Goal: Task Accomplishment & Management: Use online tool/utility

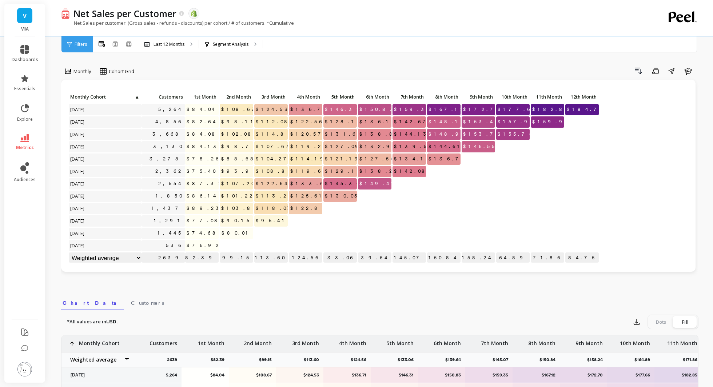
click at [25, 64] on li "dashboards" at bounding box center [24, 54] width 35 height 26
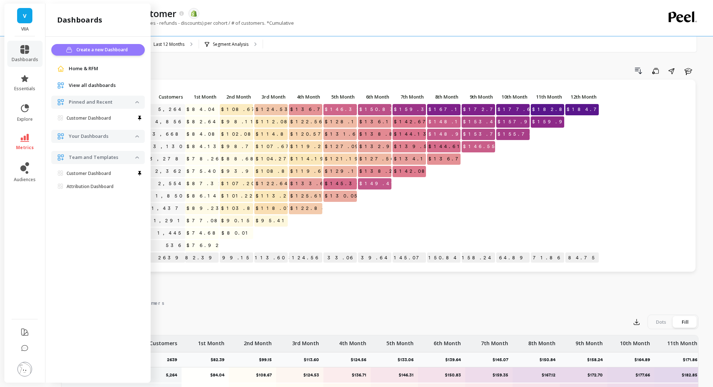
click at [101, 50] on span "Create a new Dashboard" at bounding box center [102, 49] width 53 height 7
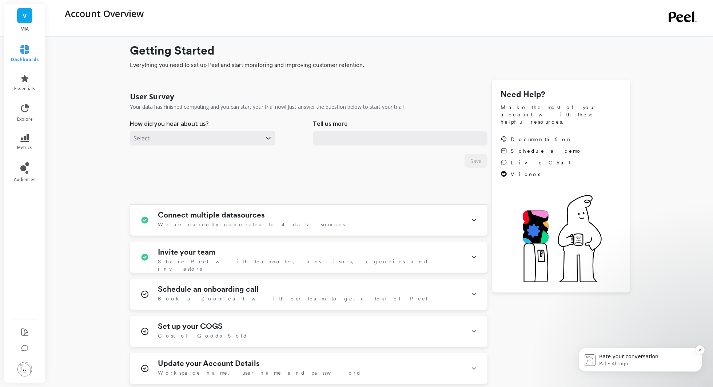
click at [635, 364] on p "Pal • 4h ago" at bounding box center [646, 363] width 94 height 7
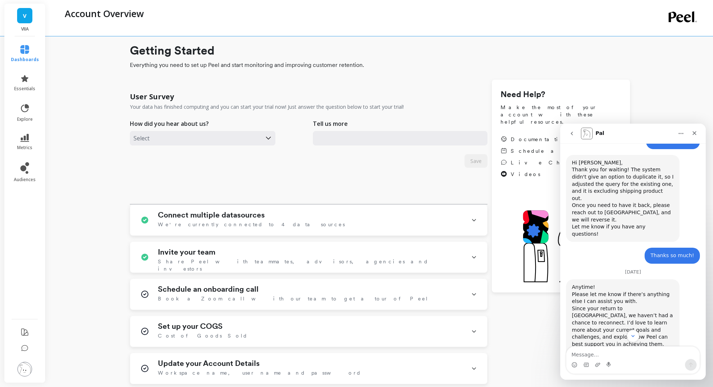
scroll to position [393, 0]
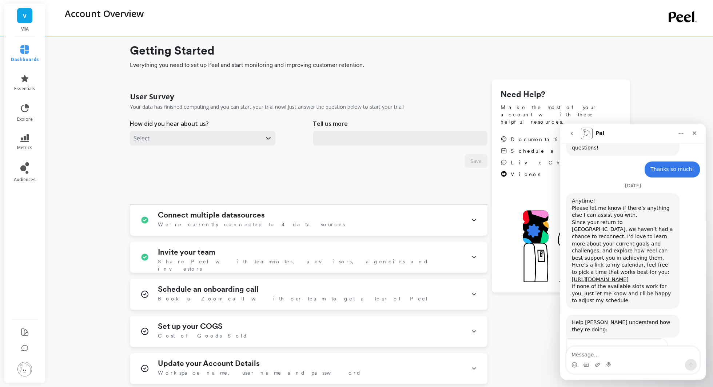
click at [29, 71] on li "essentials" at bounding box center [25, 83] width 37 height 26
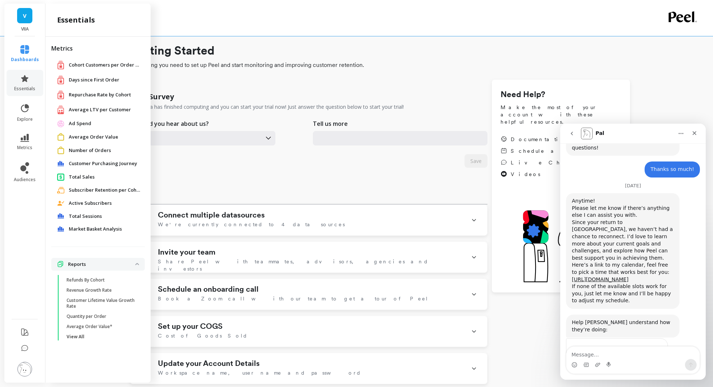
click at [108, 162] on span "Customer Purchasing Journey" at bounding box center [103, 163] width 68 height 7
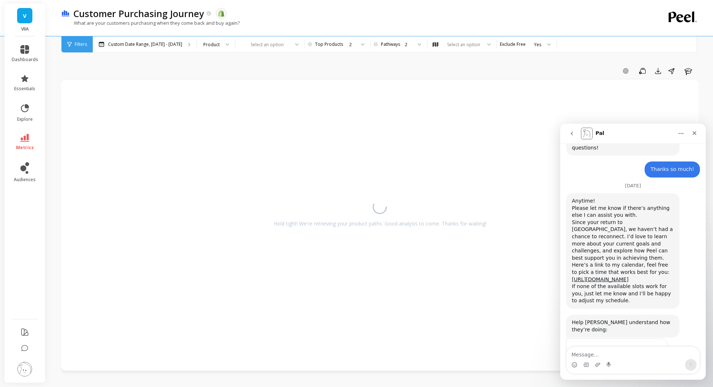
click at [573, 139] on button "go back" at bounding box center [572, 134] width 14 height 14
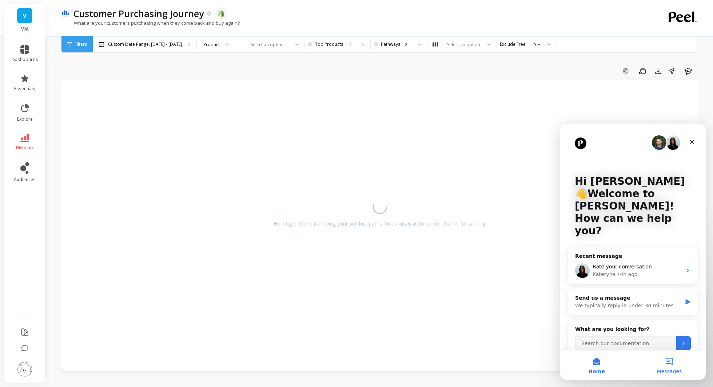
click at [662, 367] on button "Messages" at bounding box center [669, 364] width 73 height 29
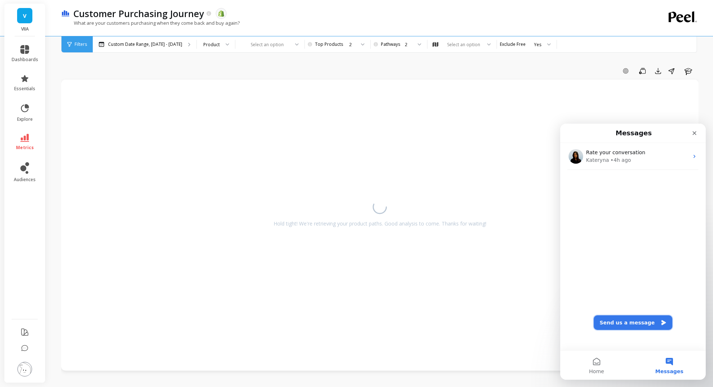
click at [620, 325] on button "Send us a message" at bounding box center [632, 322] width 79 height 15
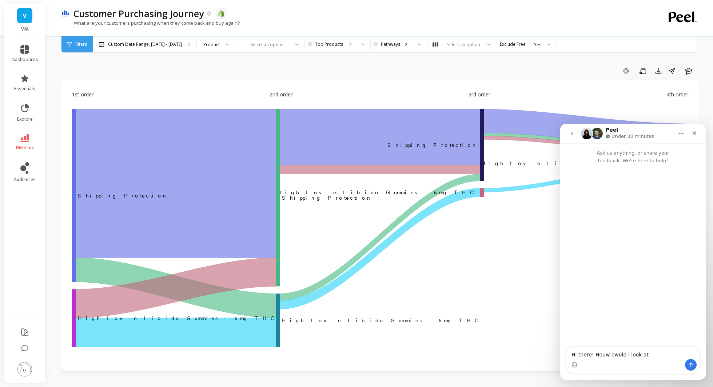
type textarea "Hi there! Houw owuld i look at"
click at [571, 133] on icon "go back" at bounding box center [571, 134] width 2 height 4
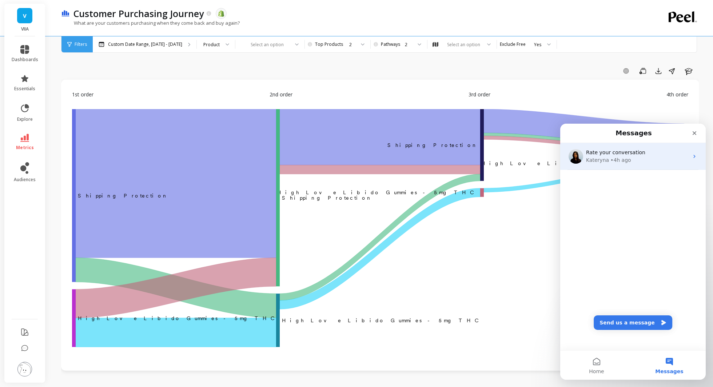
click at [590, 167] on div "Rate your conversation Kateryna • 4h ago" at bounding box center [632, 156] width 145 height 27
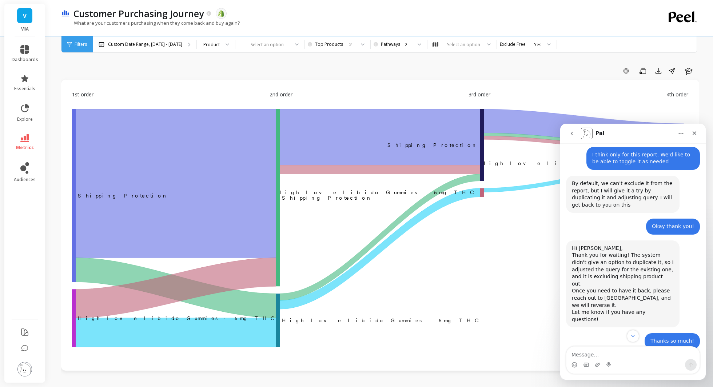
scroll to position [212, 0]
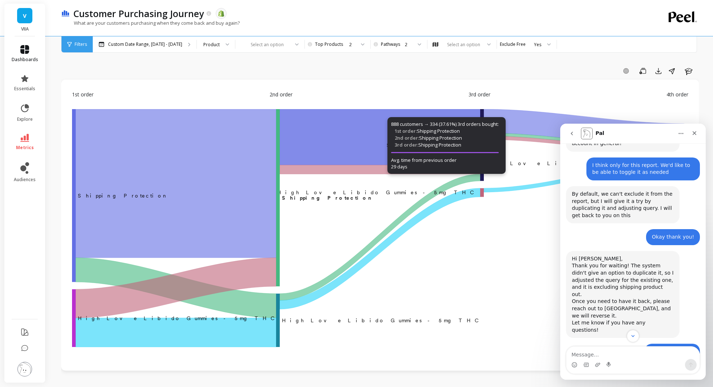
click at [27, 57] on span "dashboards" at bounding box center [25, 60] width 27 height 6
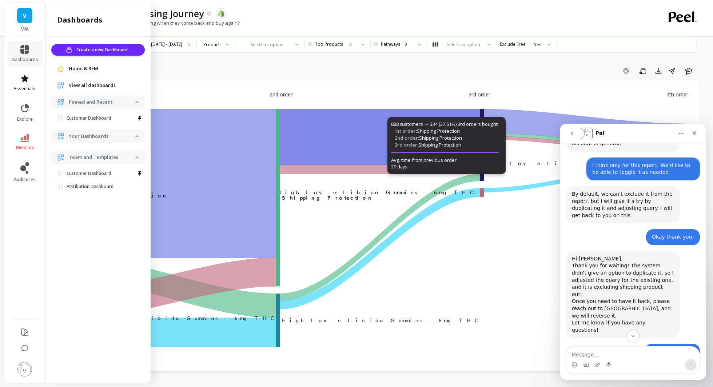
click at [24, 88] on span "essentials" at bounding box center [24, 89] width 21 height 6
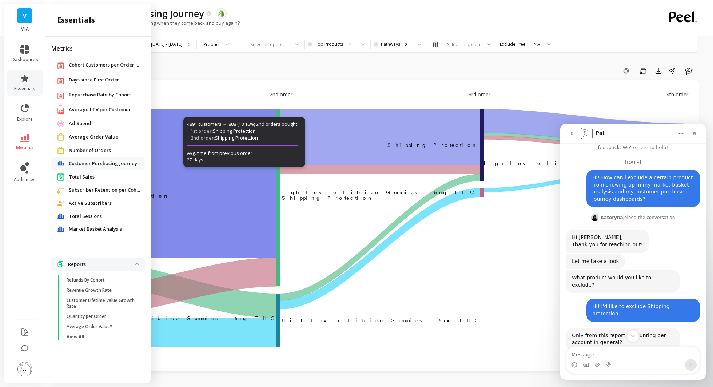
scroll to position [14, 0]
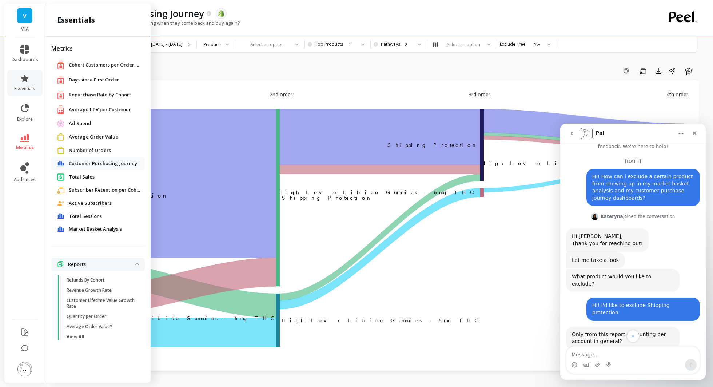
click at [103, 226] on span "Market Basket Analysis" at bounding box center [95, 228] width 53 height 7
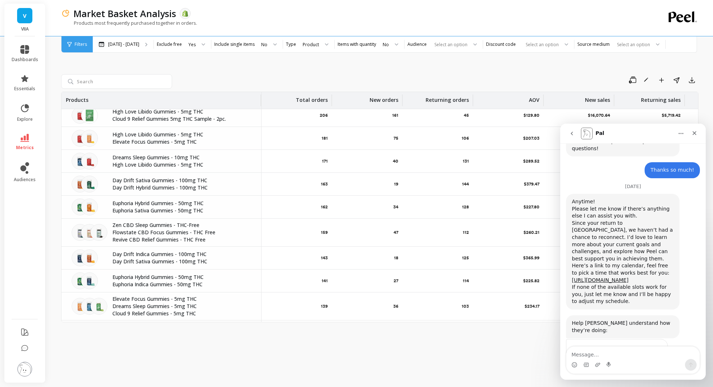
scroll to position [113, 0]
type textarea "hi!"
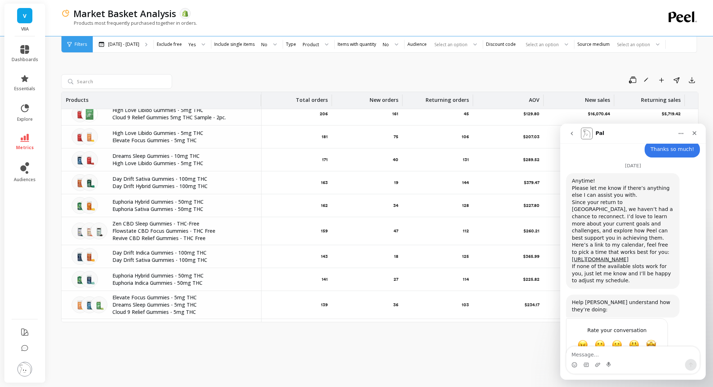
scroll to position [415, 0]
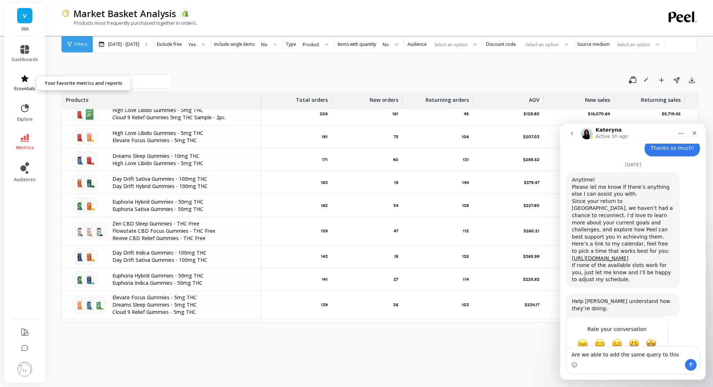
type textarea "Are we able to add the same query to this"
click at [22, 81] on icon at bounding box center [24, 78] width 9 height 9
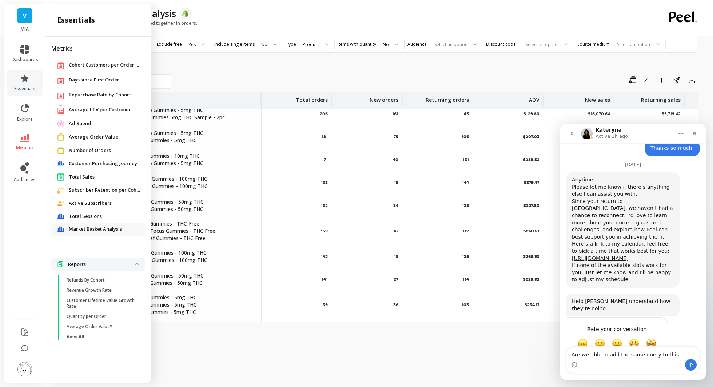
click at [100, 165] on span "Customer Purchasing Journey" at bounding box center [103, 163] width 68 height 7
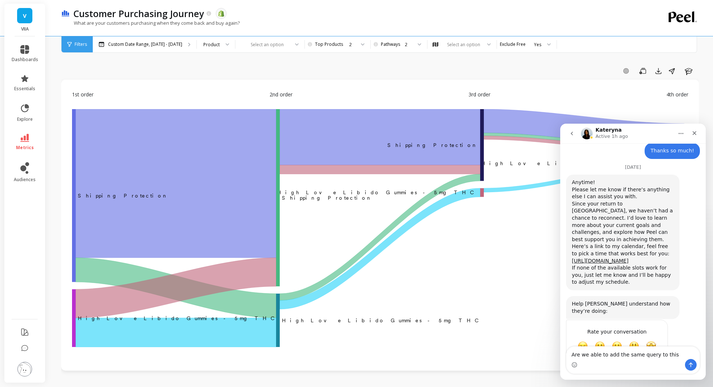
scroll to position [415, 0]
drag, startPoint x: 674, startPoint y: 355, endPoint x: 657, endPoint y: 355, distance: 17.5
click at [657, 355] on textarea "Are we able to add the same query to this" at bounding box center [632, 352] width 133 height 12
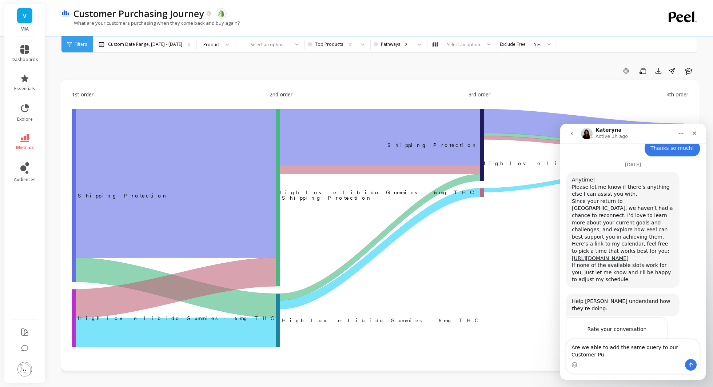
scroll to position [422, 0]
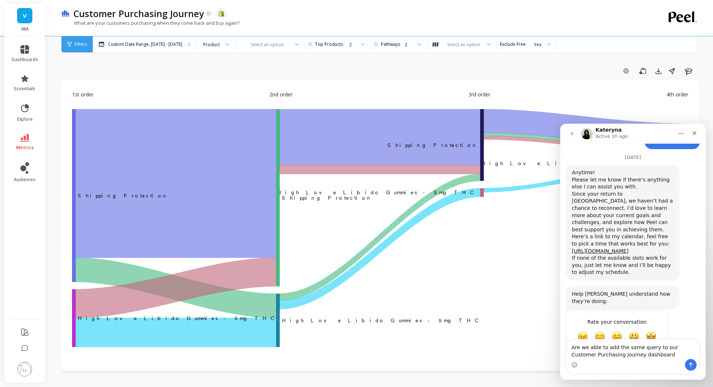
type textarea "Are we able to add the same query to our Customer Purchasing journey dashboard?"
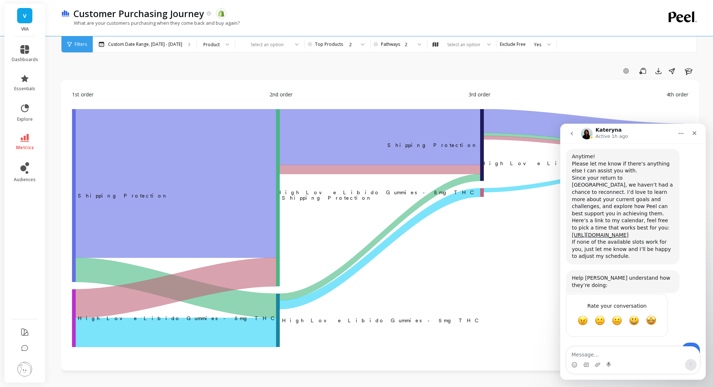
click at [570, 131] on icon "go back" at bounding box center [572, 134] width 6 height 6
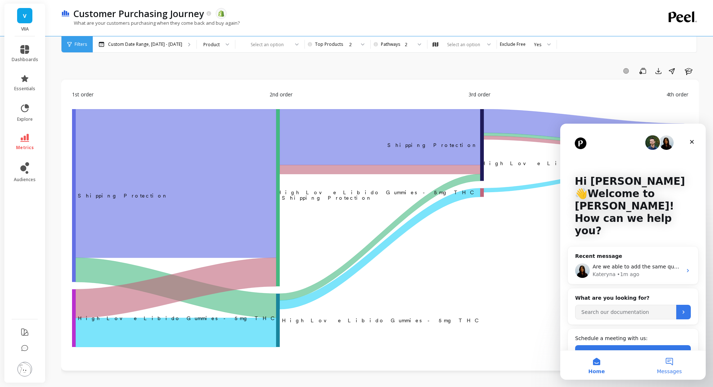
click at [668, 361] on button "Messages" at bounding box center [669, 364] width 73 height 29
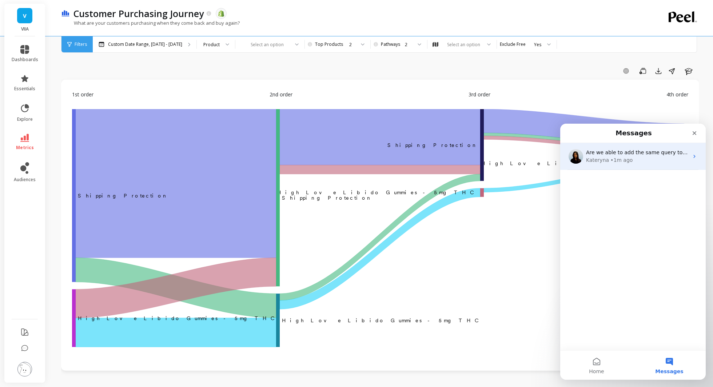
click at [667, 163] on div "Kateryna • 1m ago" at bounding box center [637, 160] width 103 height 8
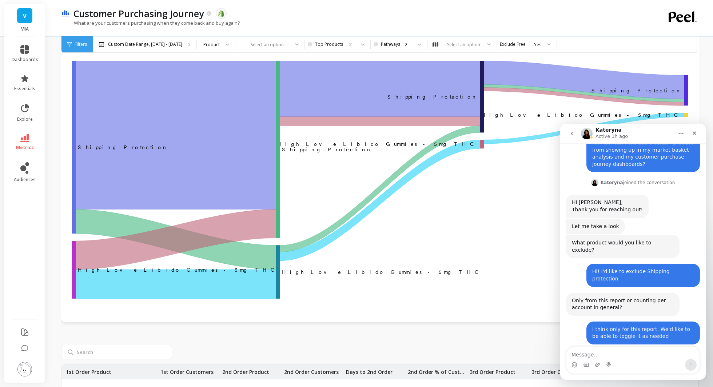
scroll to position [438, 0]
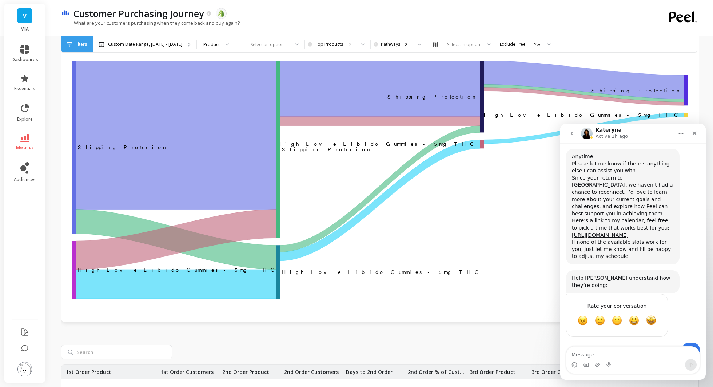
click at [494, 174] on icon "‌Shipping Protection Shipping Protection ​ ​Shipping Protection ﻿ ﻿Shipping Pro…" at bounding box center [379, 181] width 615 height 240
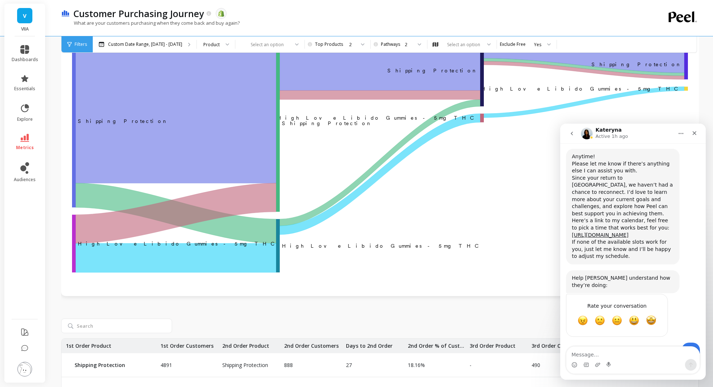
scroll to position [102, 0]
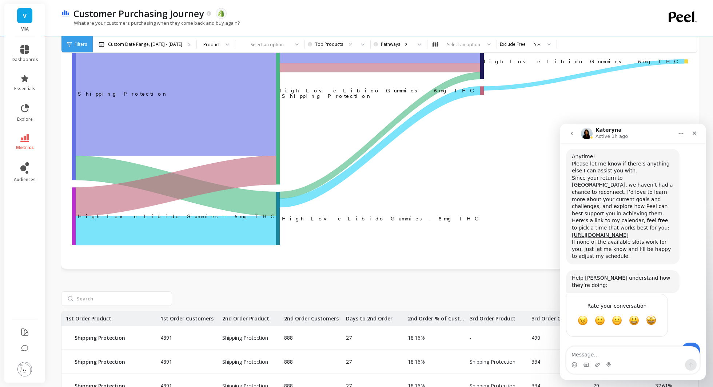
click at [570, 137] on button "go back" at bounding box center [572, 134] width 14 height 14
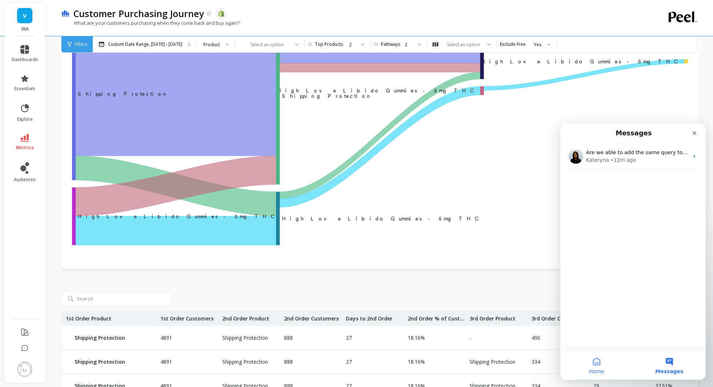
click at [598, 367] on button "Home" at bounding box center [596, 364] width 73 height 29
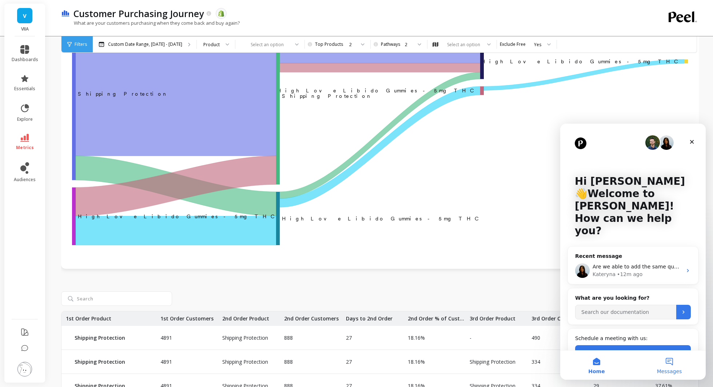
click at [665, 355] on button "Messages" at bounding box center [669, 364] width 73 height 29
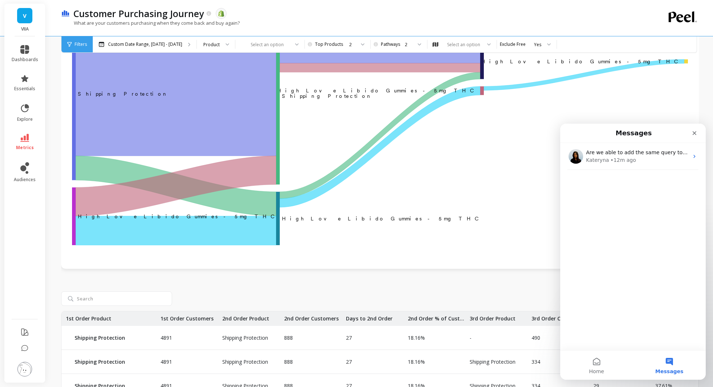
click at [25, 129] on ul "dashboards essentials explore metrics audiences" at bounding box center [24, 175] width 41 height 269
click at [25, 134] on icon at bounding box center [24, 138] width 9 height 8
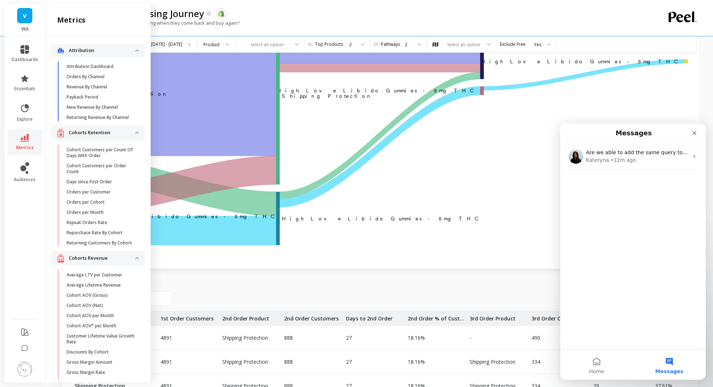
scroll to position [385, 0]
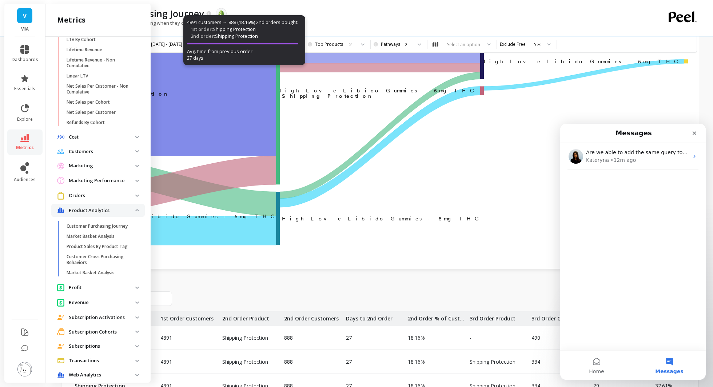
click at [358, 126] on icon "‌Shipping Protection Shipping Protection ​ ​Shipping Protection ﻿ ﻿Shipping Pro…" at bounding box center [379, 127] width 615 height 240
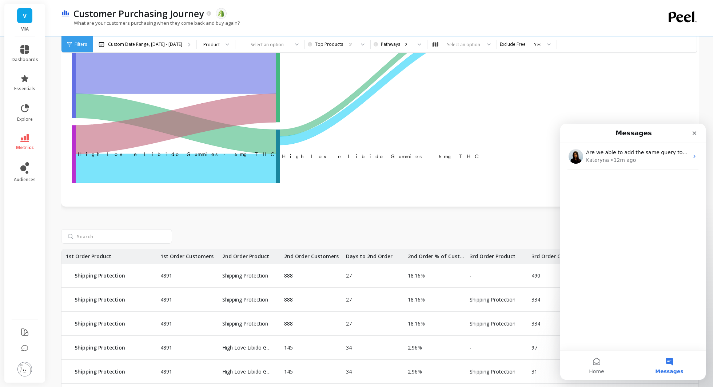
scroll to position [0, 0]
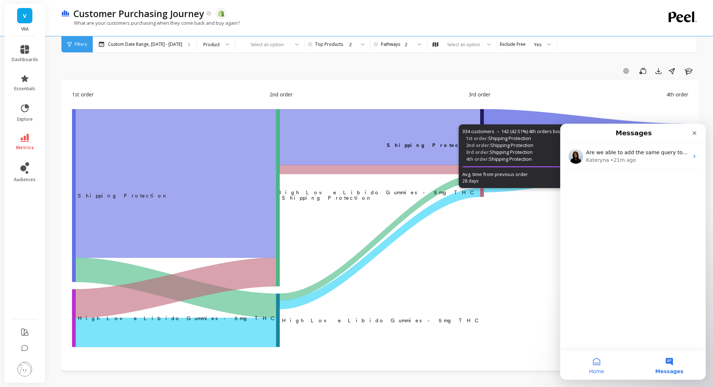
click at [599, 355] on button "Home" at bounding box center [596, 364] width 73 height 29
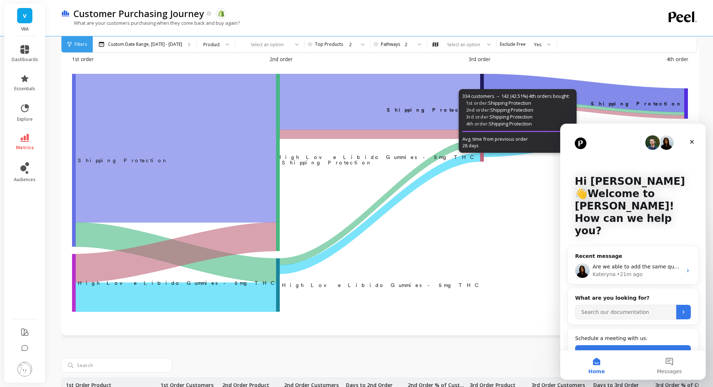
scroll to position [61, 0]
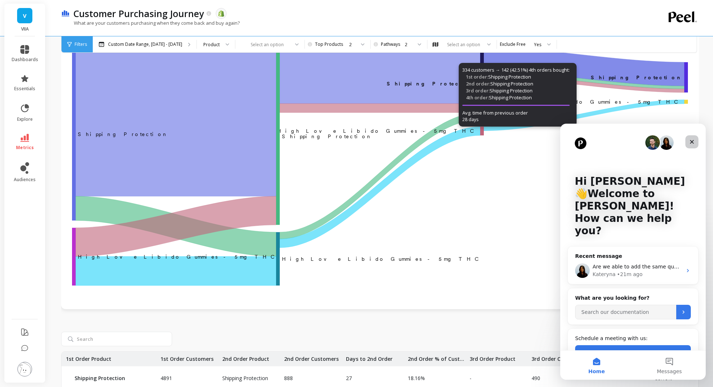
click at [696, 141] on div "Close" at bounding box center [691, 141] width 13 height 13
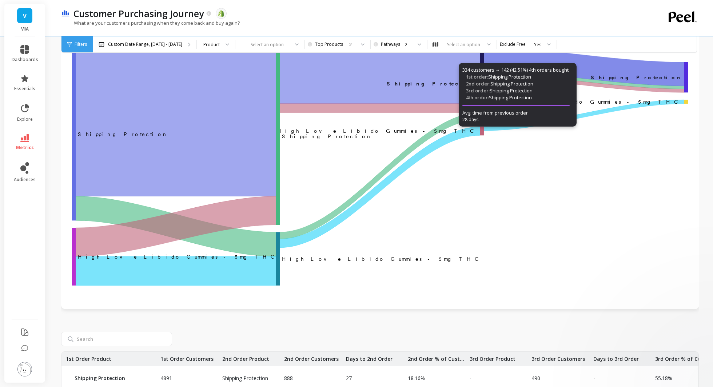
scroll to position [0, 0]
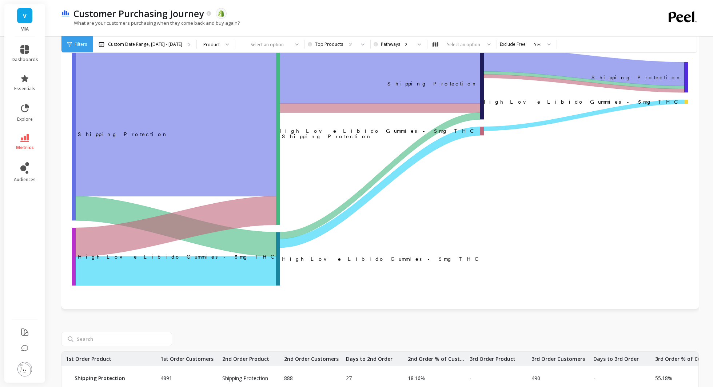
click at [29, 350] on li at bounding box center [24, 349] width 41 height 16
click at [24, 349] on icon at bounding box center [24, 348] width 7 height 7
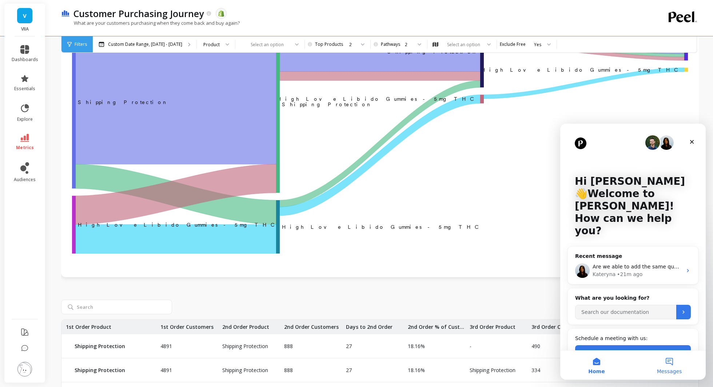
scroll to position [105, 0]
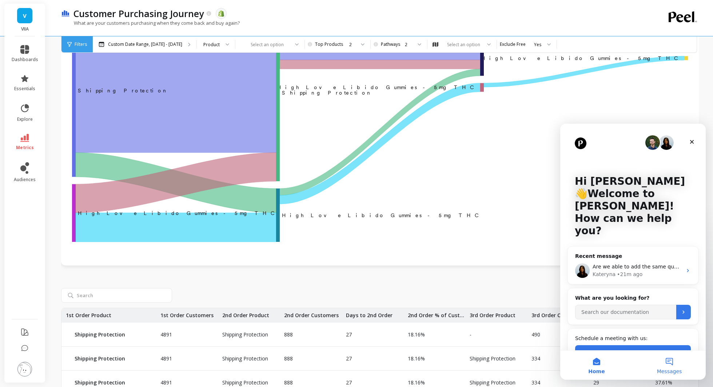
click at [663, 374] on button "Messages" at bounding box center [669, 364] width 73 height 29
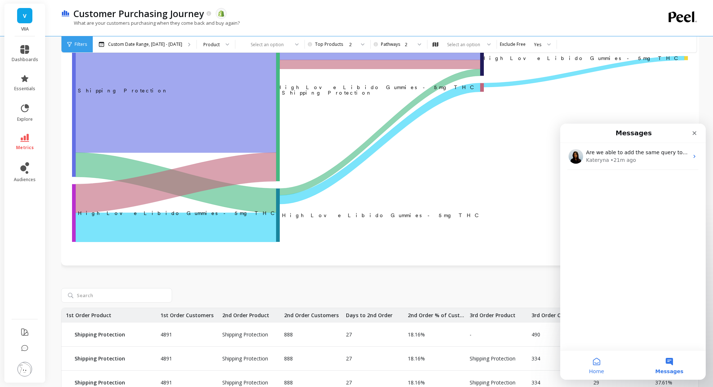
click at [604, 360] on button "Home" at bounding box center [596, 364] width 73 height 29
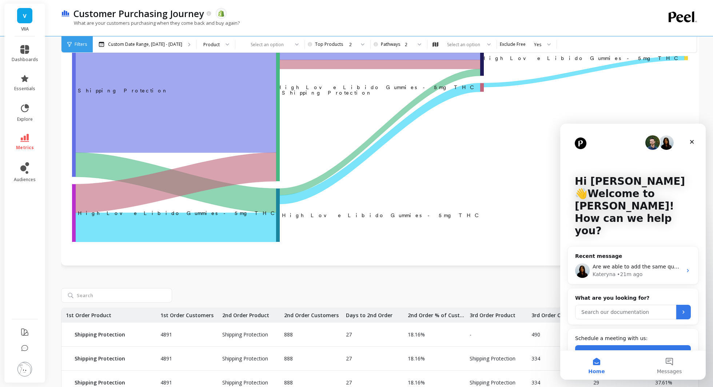
click at [617, 305] on input "Search our documentation" at bounding box center [625, 312] width 101 height 15
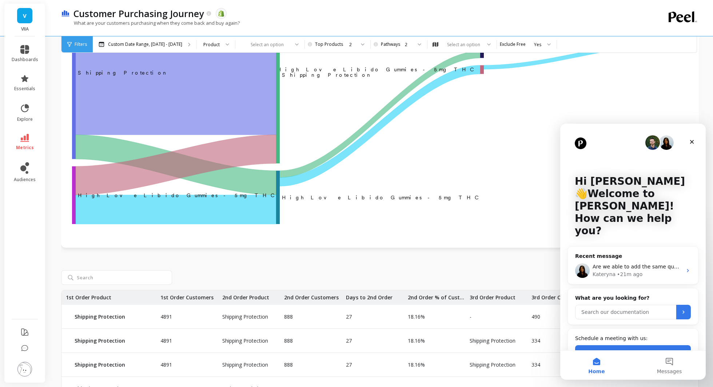
scroll to position [125, 0]
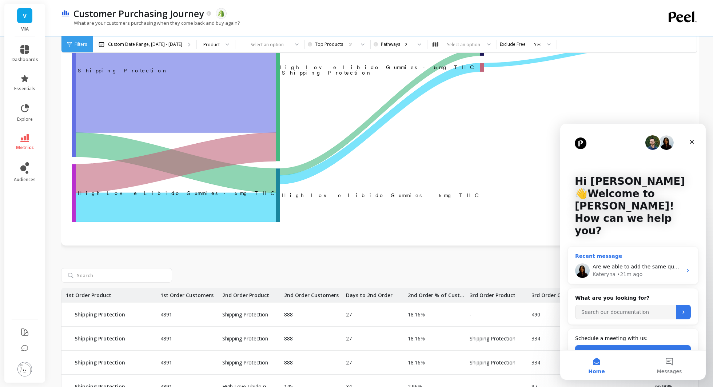
click at [629, 264] on span "Are we able to add the same query to our Customer Purchasing journey dashboard?" at bounding box center [699, 267] width 214 height 6
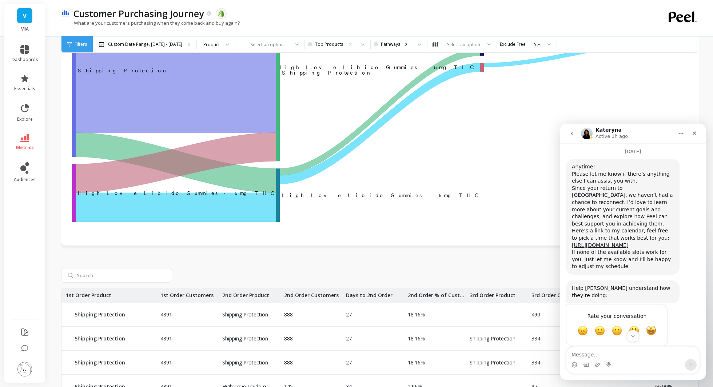
scroll to position [438, 0]
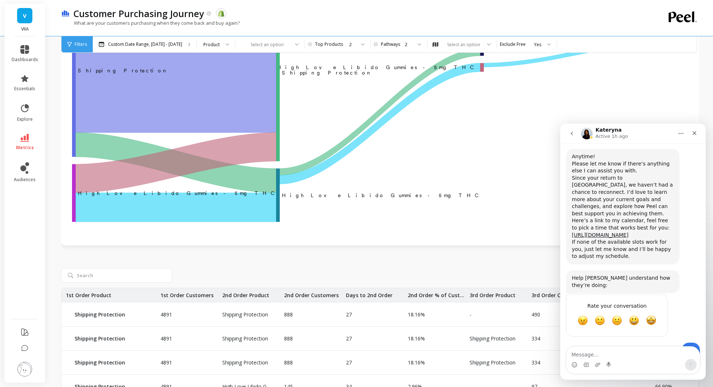
click at [682, 138] on button "Home" at bounding box center [681, 134] width 14 height 14
click at [681, 136] on button "Home" at bounding box center [681, 134] width 14 height 14
click at [571, 134] on icon "go back" at bounding box center [572, 134] width 6 height 6
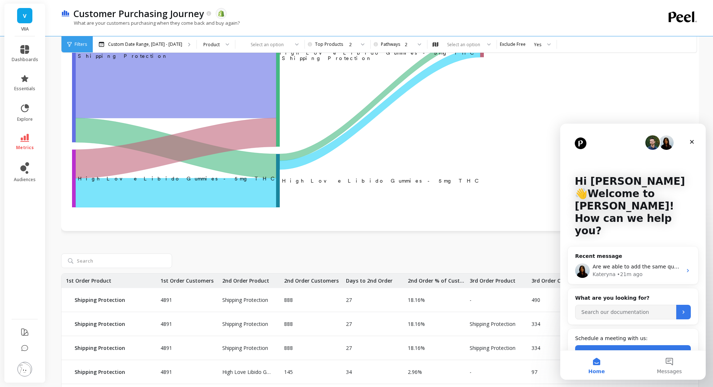
scroll to position [151, 0]
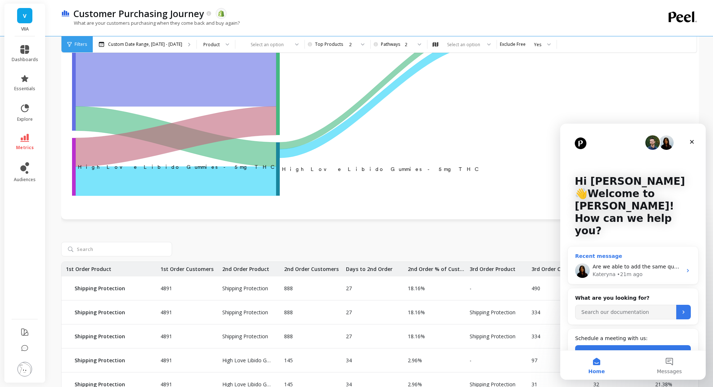
click at [662, 263] on div "Are we able to add the same query to our Customer Purchasing journey dashboard?" at bounding box center [636, 267] width 89 height 8
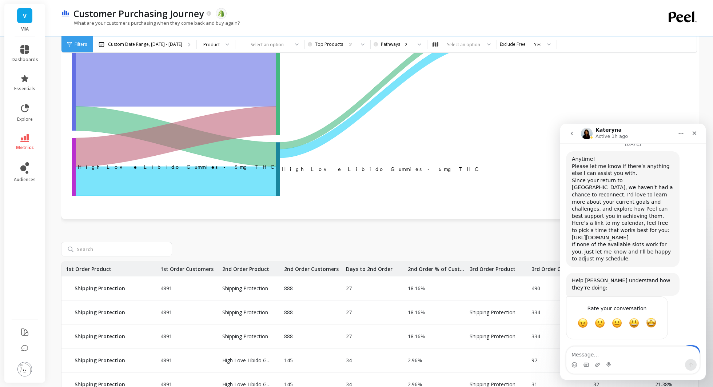
scroll to position [438, 0]
click at [609, 238] on div "If none of the available slots work for you, just let me know and I’ll be happy…" at bounding box center [622, 248] width 102 height 21
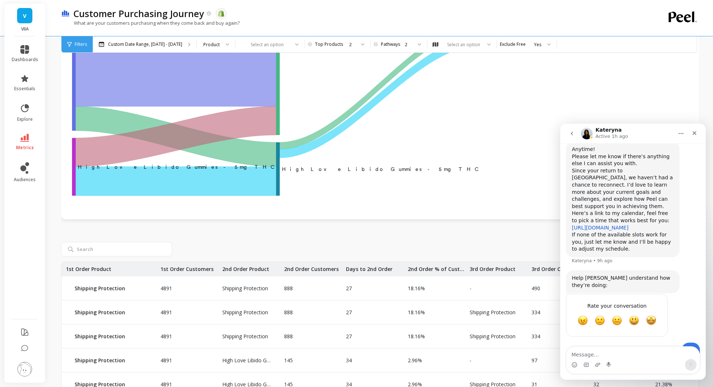
click at [609, 231] on div "If none of the available slots work for you, just let me know and I’ll be happy…" at bounding box center [622, 241] width 102 height 21
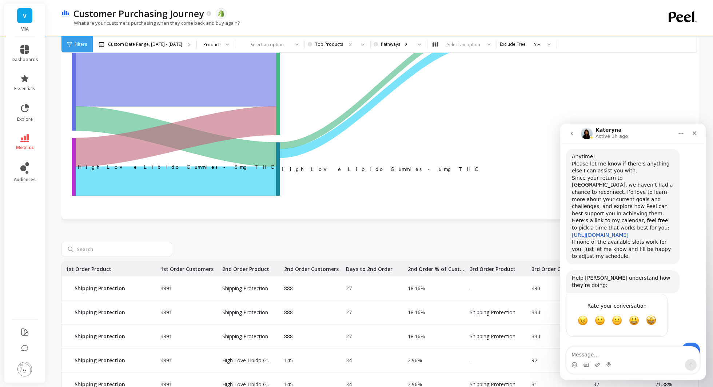
click at [609, 232] on link "https://calendly.com/kivchenko/30min" at bounding box center [599, 235] width 57 height 6
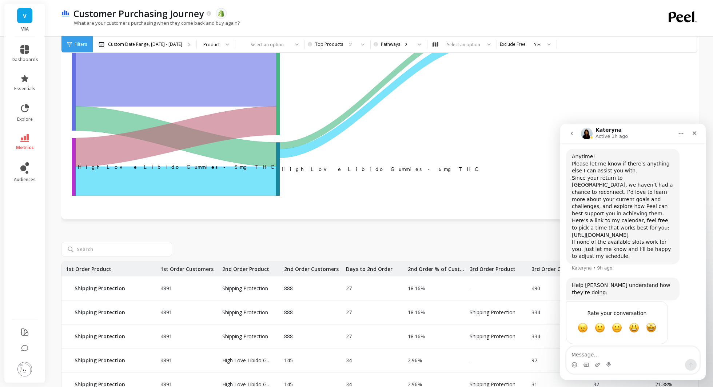
scroll to position [446, 0]
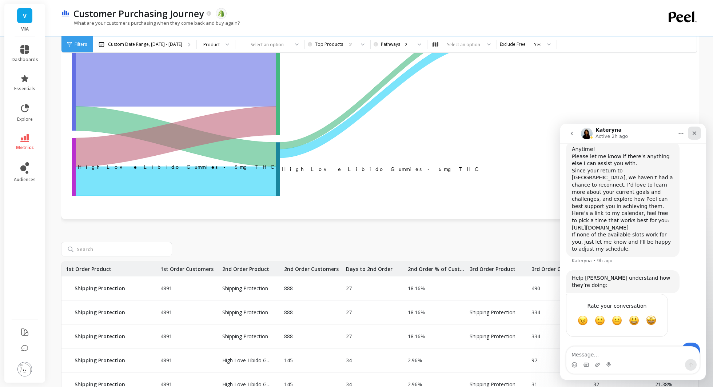
click at [694, 134] on icon "Close" at bounding box center [694, 133] width 6 height 6
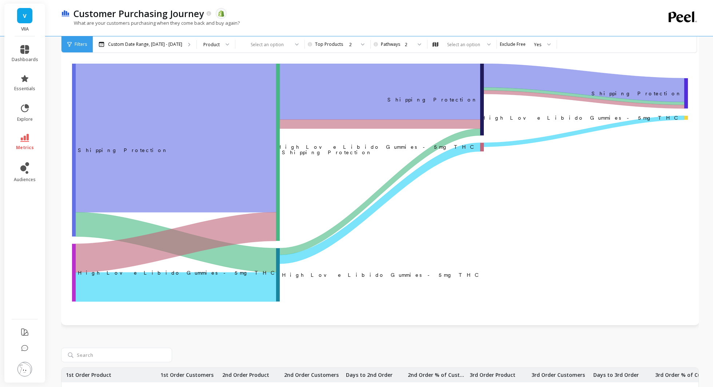
scroll to position [32, 0]
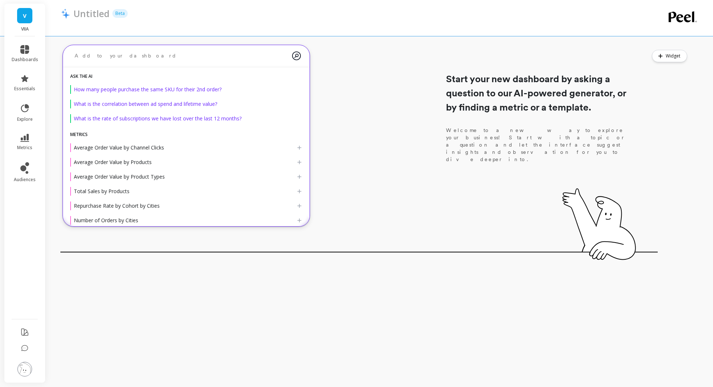
click at [189, 54] on textarea at bounding box center [180, 55] width 223 height 19
click at [360, 48] on div "Start your new dashboard by asking a question to our AI-powered generator, or b…" at bounding box center [358, 148] width 597 height 213
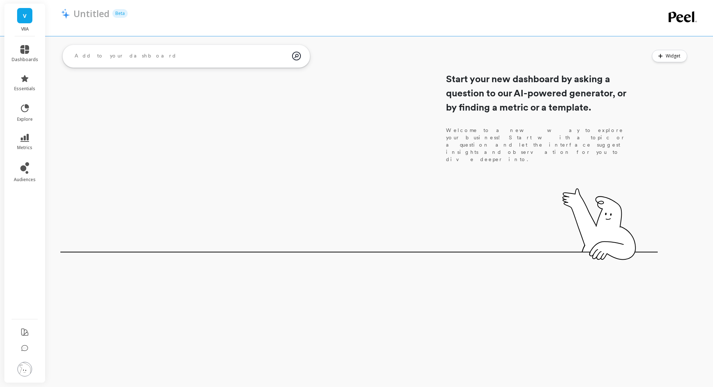
click at [271, 57] on textarea at bounding box center [180, 56] width 223 height 20
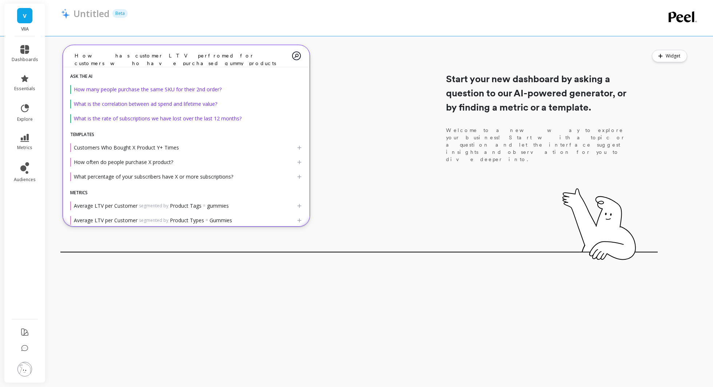
click at [144, 55] on textarea "How has customer LTV perfromed for customers who have purchased gummy products" at bounding box center [180, 55] width 223 height 19
click at [0, 0] on lt-span "perf or med" at bounding box center [0, 0] width 0 height 0
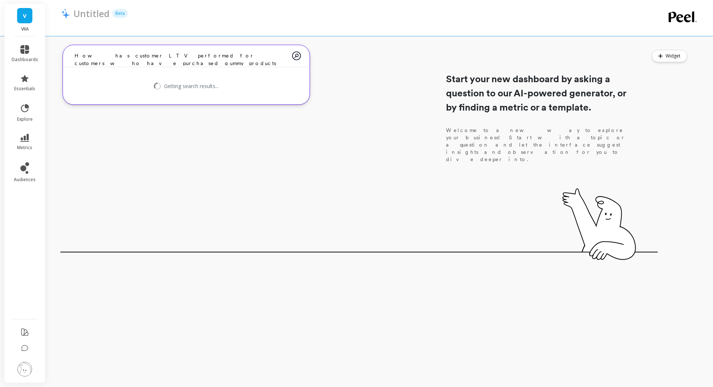
type textarea "How has customer LTV performed for customers who have purchased gummy products"
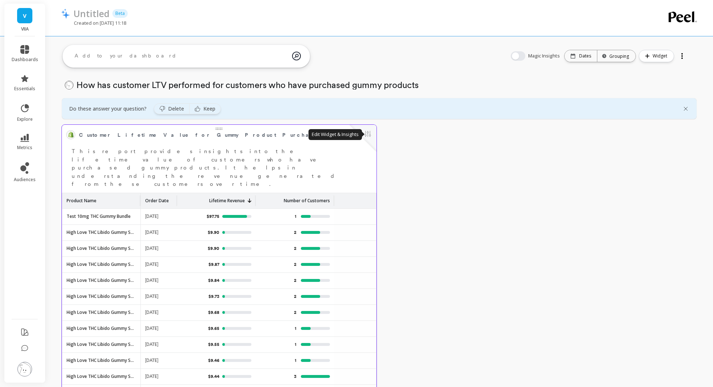
click at [371, 138] on button at bounding box center [367, 134] width 9 height 10
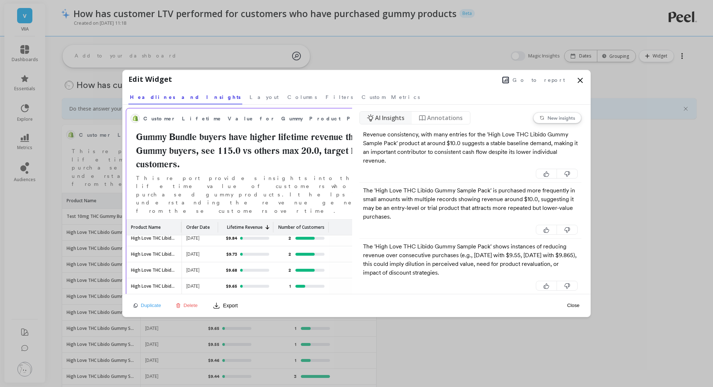
scroll to position [71, 0]
click at [579, 80] on icon at bounding box center [580, 80] width 4 height 4
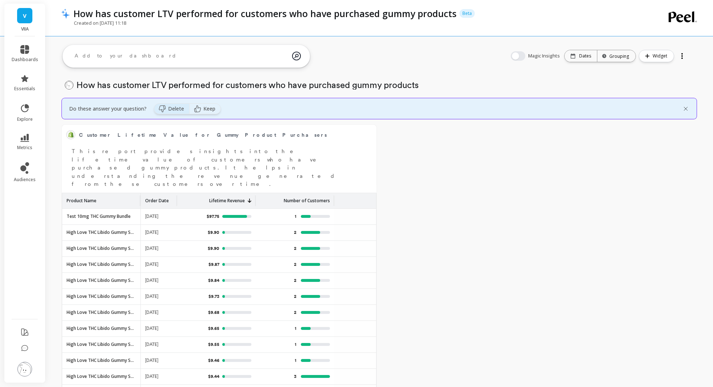
click at [184, 113] on div "Delete" at bounding box center [171, 109] width 35 height 10
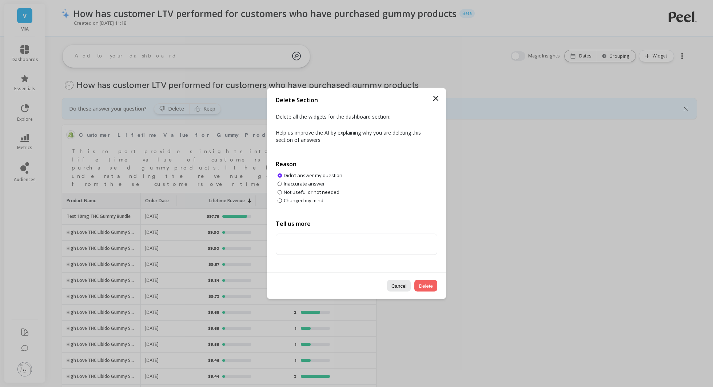
click at [423, 287] on button "Delete" at bounding box center [425, 286] width 23 height 12
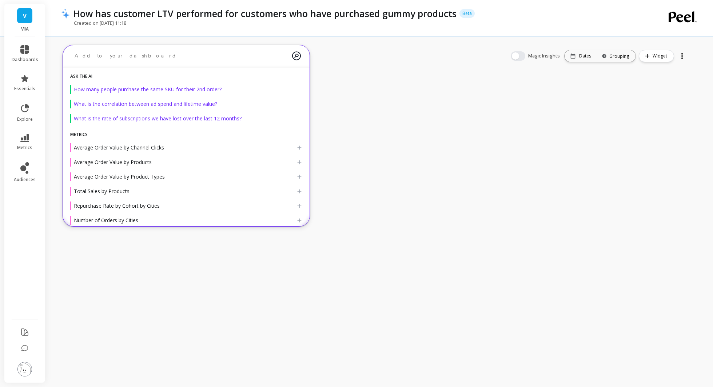
click at [220, 61] on textarea at bounding box center [180, 55] width 223 height 19
type textarea "H"
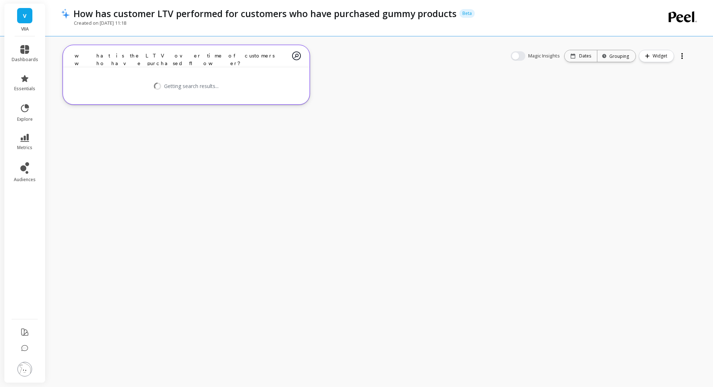
type textarea "what is the LTV over time of customers who have purchased flower?"
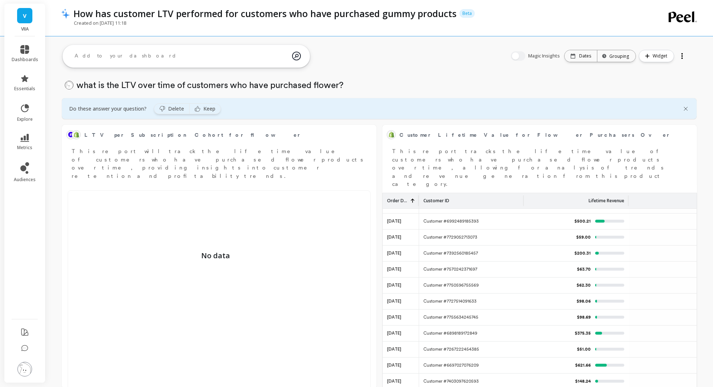
scroll to position [1403, 0]
click at [612, 54] on div "Grouping" at bounding box center [615, 56] width 25 height 7
click at [610, 126] on div "Monthly" at bounding box center [617, 127] width 37 height 13
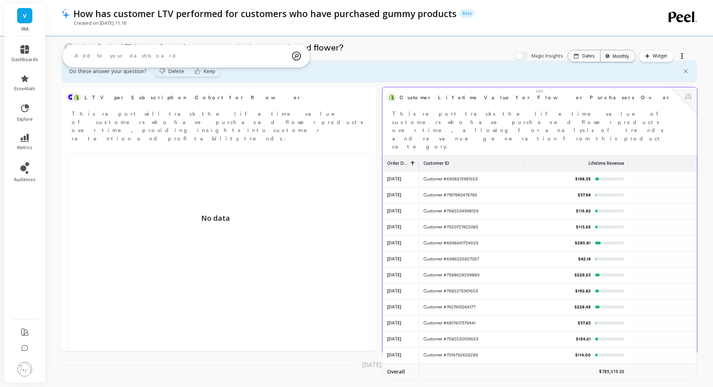
scroll to position [0, 0]
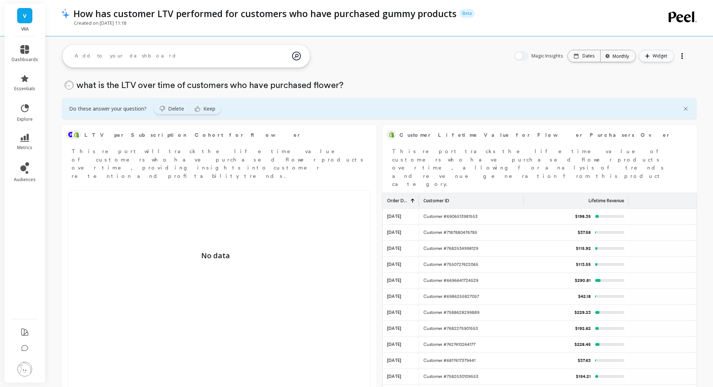
click at [659, 59] on span "Widget" at bounding box center [660, 55] width 17 height 7
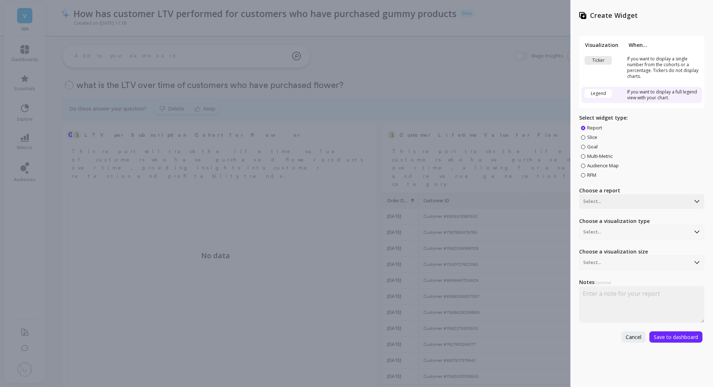
click at [369, 77] on div "Create Widget Visualization When... Ticker If you want to display a single numb…" at bounding box center [356, 193] width 713 height 387
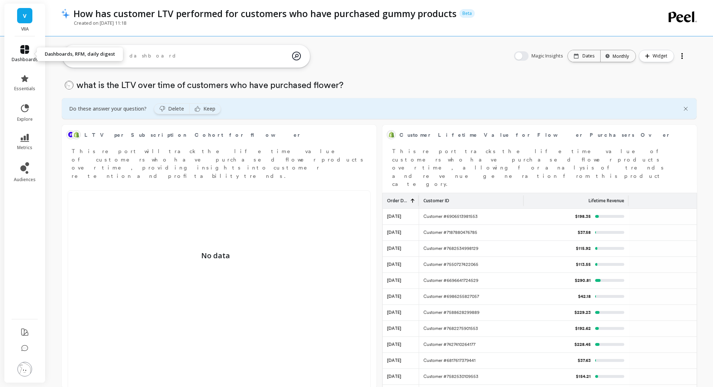
click at [29, 50] on link "dashboards" at bounding box center [25, 53] width 27 height 17
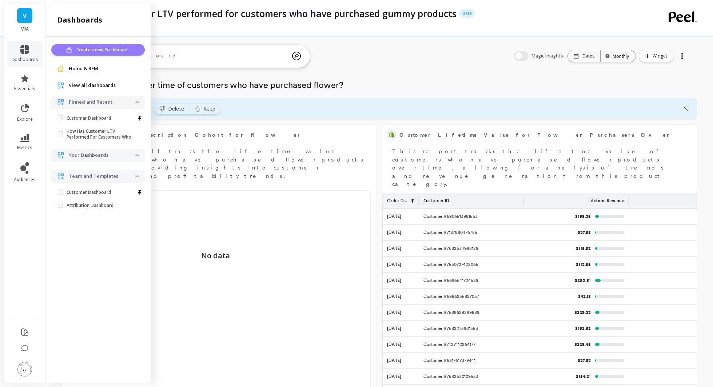
click at [83, 47] on span "Create a new Dashboard" at bounding box center [102, 49] width 53 height 7
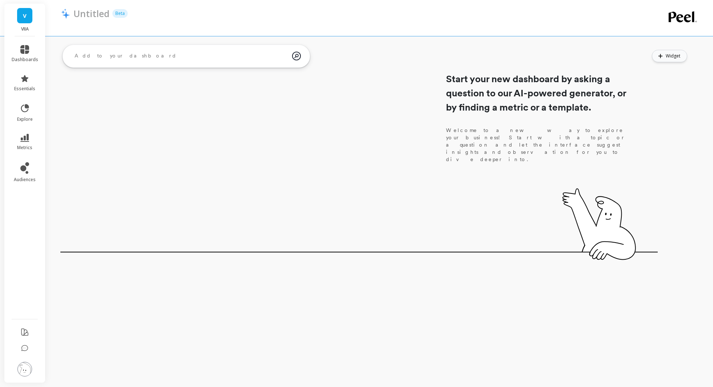
click at [667, 56] on span "Widget" at bounding box center [673, 55] width 17 height 7
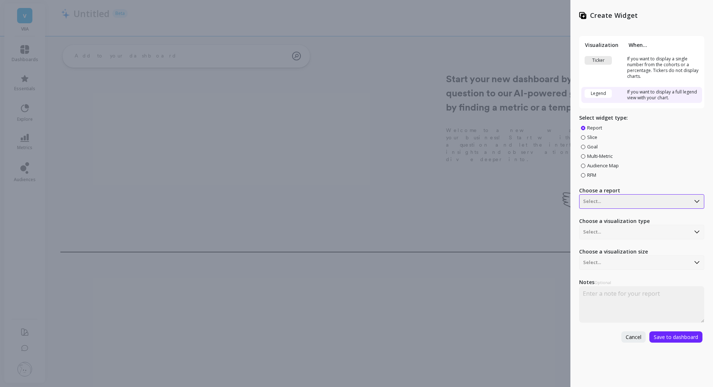
click at [613, 201] on div at bounding box center [634, 201] width 103 height 9
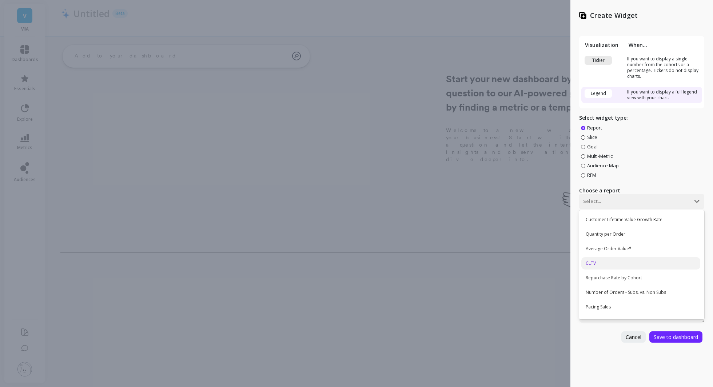
scroll to position [35, 0]
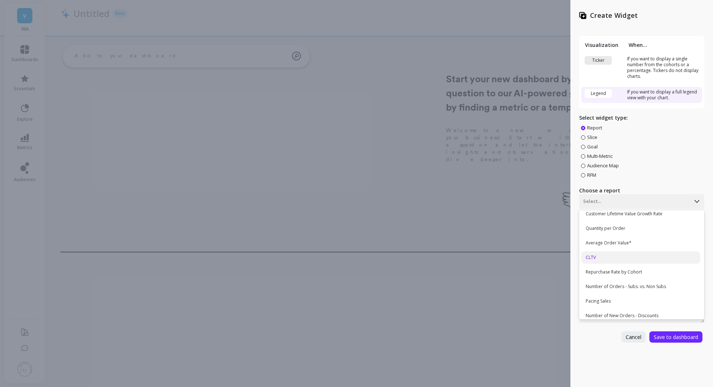
click at [619, 258] on div "CLTV" at bounding box center [640, 257] width 119 height 12
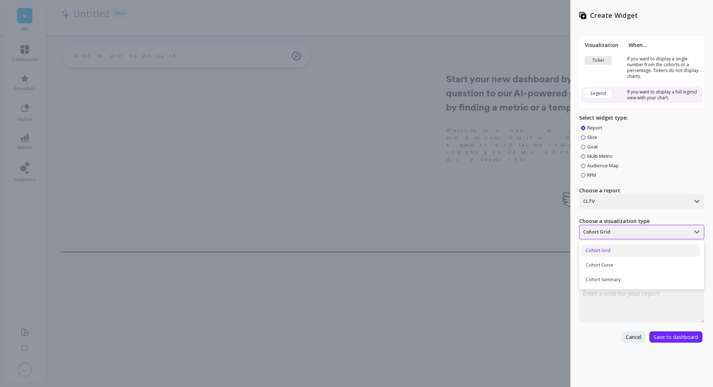
click at [619, 231] on div at bounding box center [634, 232] width 103 height 9
click at [613, 249] on div "Cohort Grid" at bounding box center [640, 250] width 119 height 12
click at [610, 298] on textarea at bounding box center [641, 304] width 125 height 36
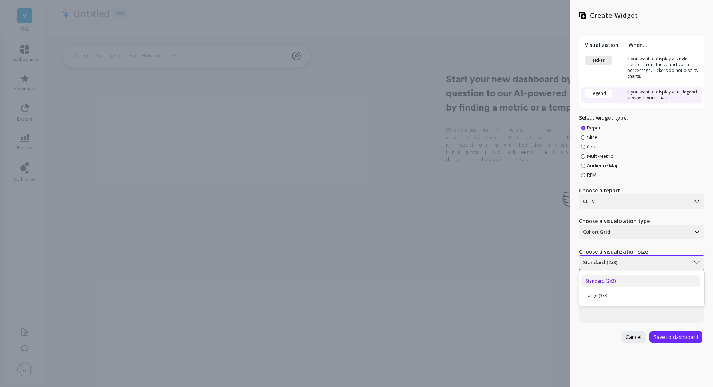
click at [616, 255] on div "Standard (2x3)" at bounding box center [641, 262] width 125 height 15
click at [610, 294] on div "Large (3x3)" at bounding box center [640, 295] width 119 height 12
click at [638, 262] on div at bounding box center [634, 262] width 103 height 9
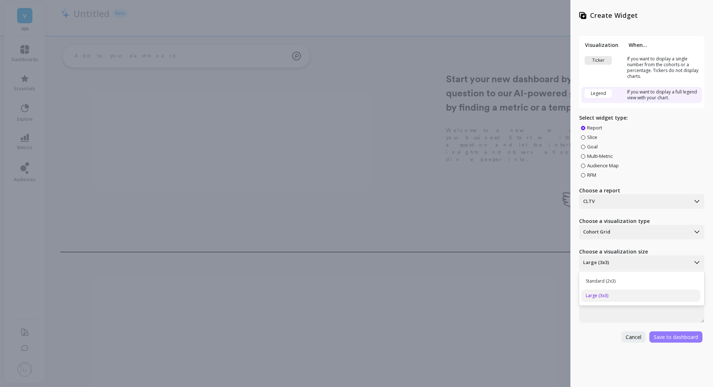
click at [662, 334] on span "Save to dashboard" at bounding box center [675, 336] width 44 height 7
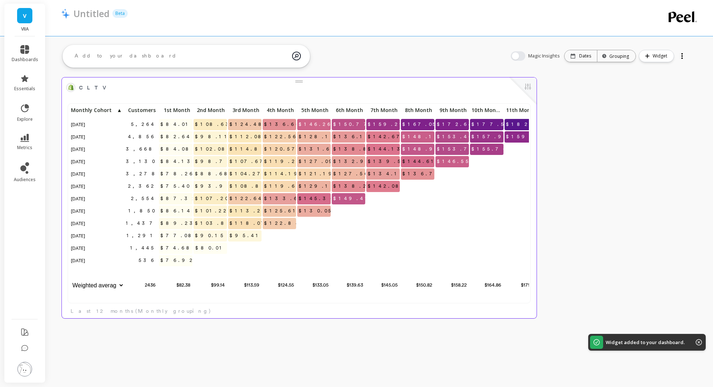
scroll to position [200, 459]
click at [530, 87] on button at bounding box center [527, 87] width 9 height 10
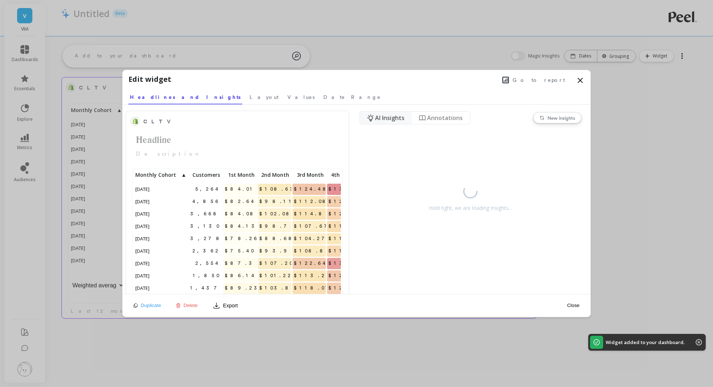
scroll to position [200, 207]
click at [287, 95] on span "Values" at bounding box center [300, 96] width 27 height 7
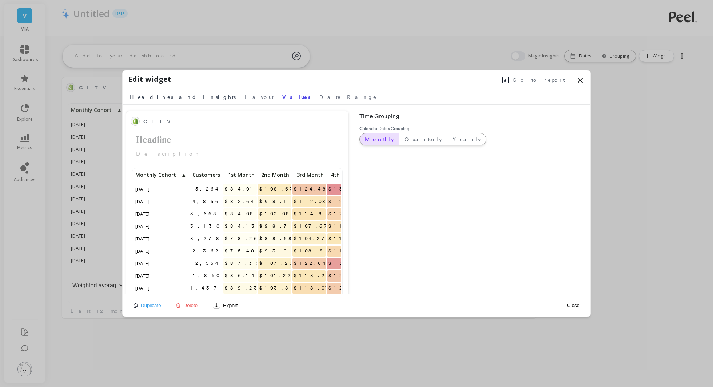
click at [166, 99] on span "Headlines and Insights" at bounding box center [183, 96] width 106 height 7
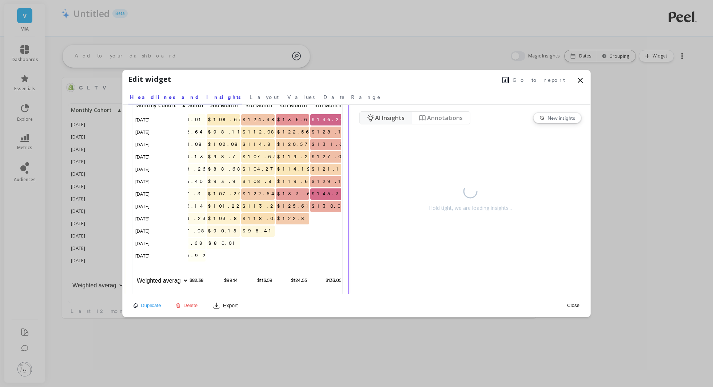
scroll to position [0, 56]
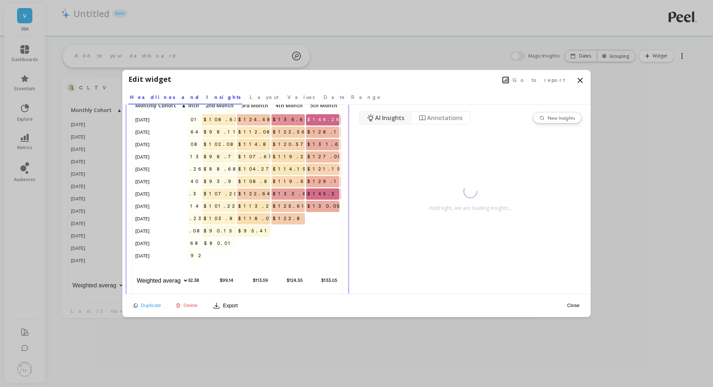
click at [580, 80] on icon at bounding box center [580, 80] width 4 height 4
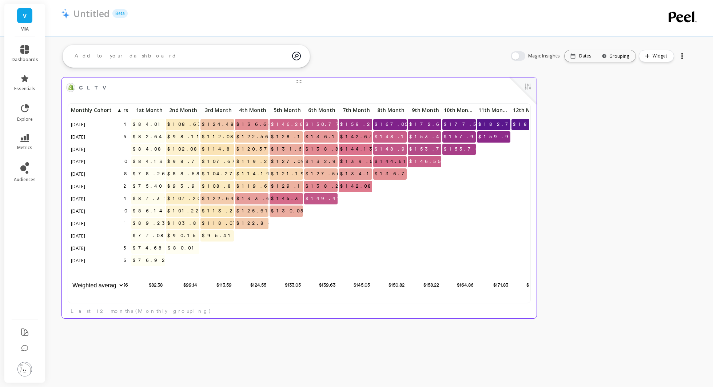
scroll to position [0, 44]
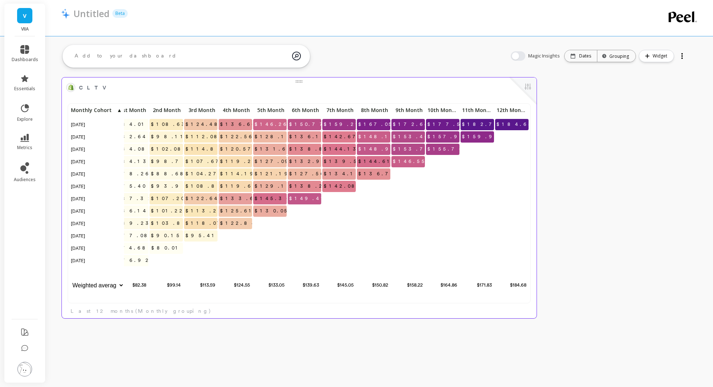
click at [531, 94] on div at bounding box center [522, 90] width 27 height 27
click at [529, 88] on button at bounding box center [527, 87] width 9 height 10
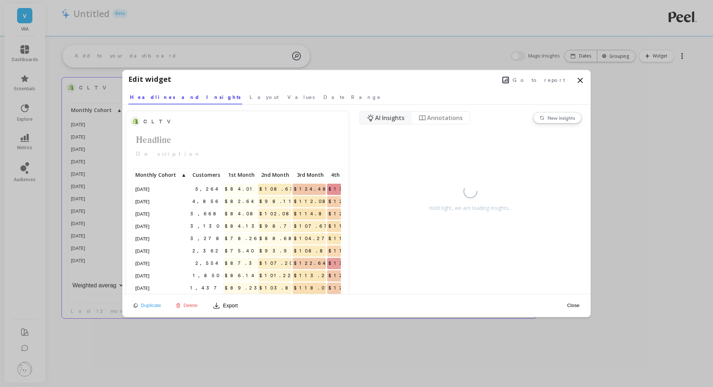
scroll to position [200, 207]
click at [581, 77] on icon at bounding box center [579, 80] width 9 height 9
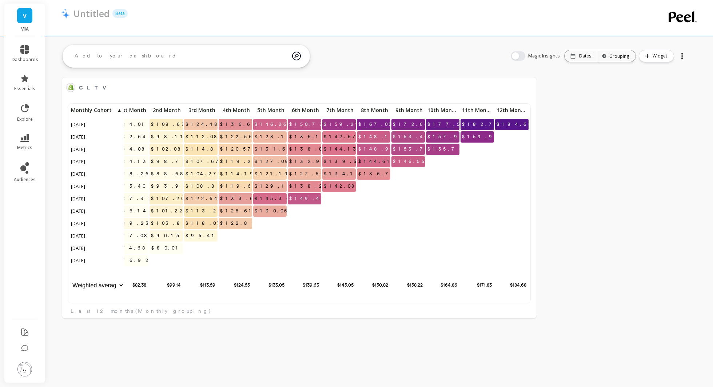
click at [252, 55] on textarea at bounding box center [180, 56] width 223 height 20
click at [341, 59] on div "CLTV Edit Widget & Insights 5,264 $84.01 $108.63 $124.48 $136.66 $146.26 $150.7…" at bounding box center [378, 186] width 667 height 288
click at [681, 57] on div at bounding box center [681, 57] width 1 height 1
click at [558, 95] on div "CLTV Edit Widget & Insights 5,264 $84.01 $108.63 $124.48 $136.66 $146.26 $150.7…" at bounding box center [378, 197] width 667 height 265
click at [534, 55] on span "Magic Insights" at bounding box center [544, 55] width 33 height 7
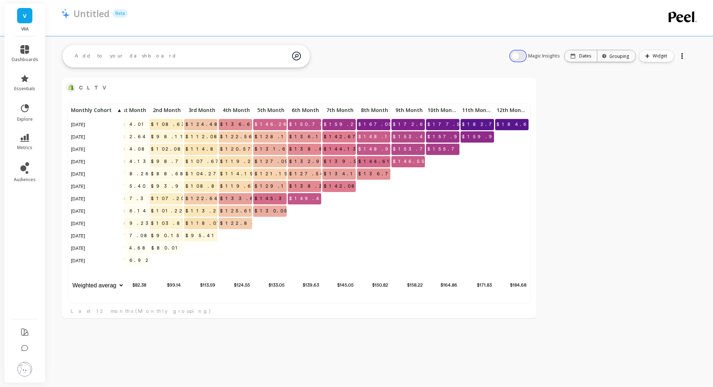
click at [525, 55] on button "button" at bounding box center [517, 55] width 15 height 9
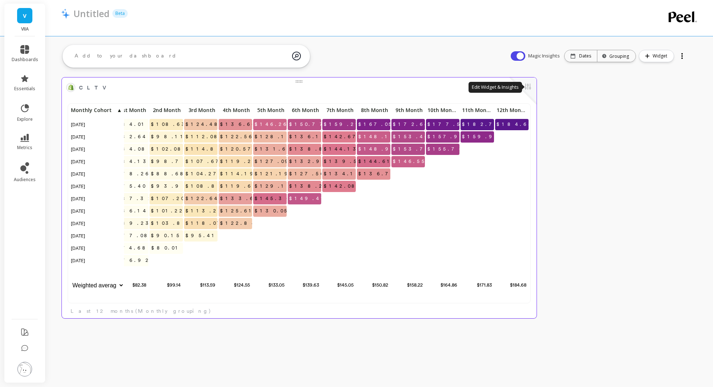
click at [524, 89] on button at bounding box center [527, 87] width 9 height 10
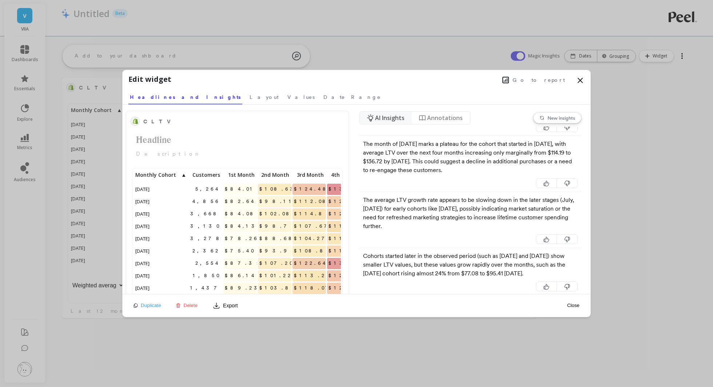
scroll to position [363, 0]
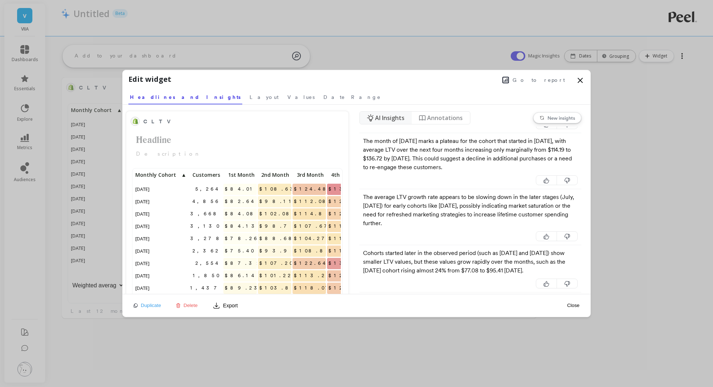
click at [580, 80] on icon at bounding box center [580, 80] width 4 height 4
